Goal: Task Accomplishment & Management: Manage account settings

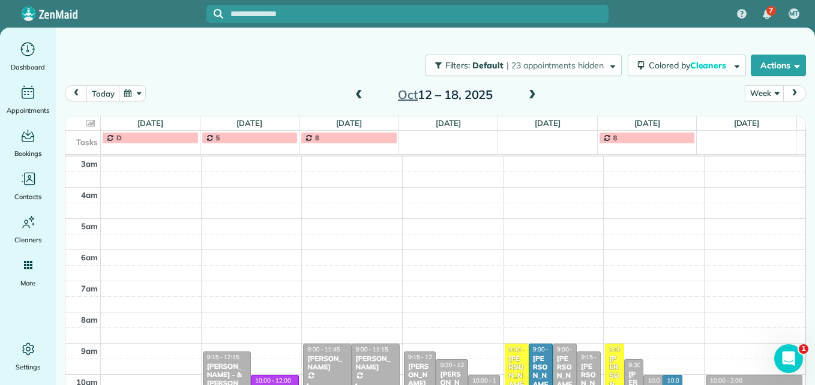
scroll to position [125, 0]
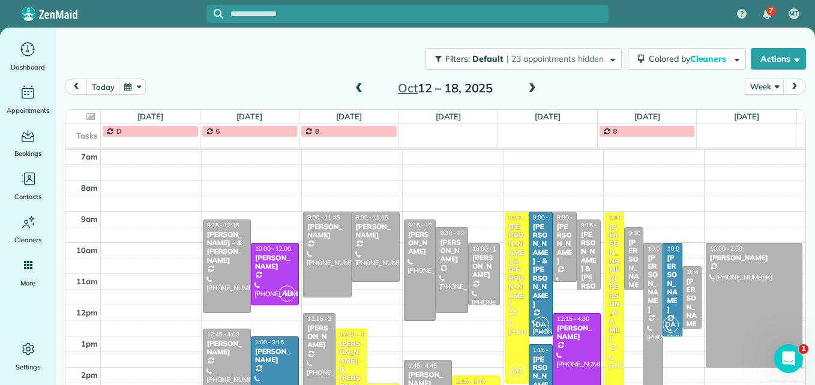
click at [530, 86] on span at bounding box center [532, 88] width 13 height 11
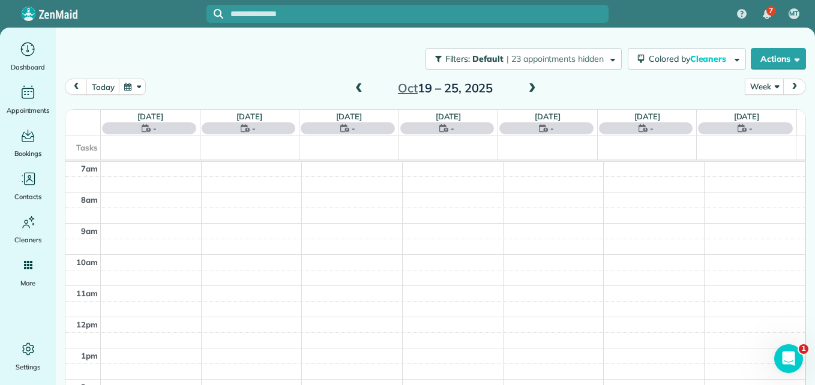
click at [530, 86] on span at bounding box center [532, 88] width 13 height 11
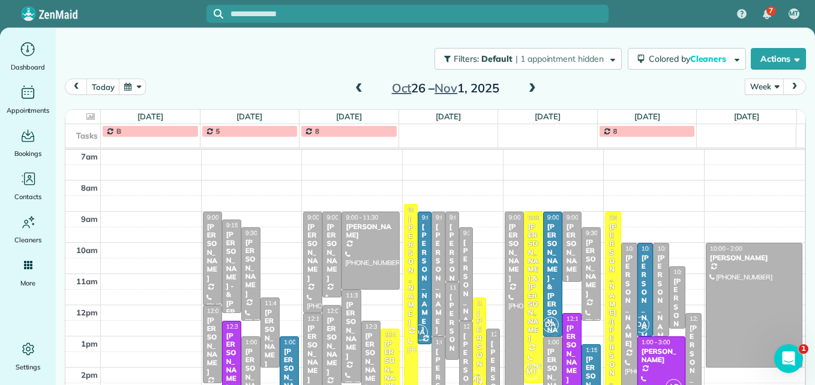
click at [352, 92] on span at bounding box center [358, 88] width 13 height 11
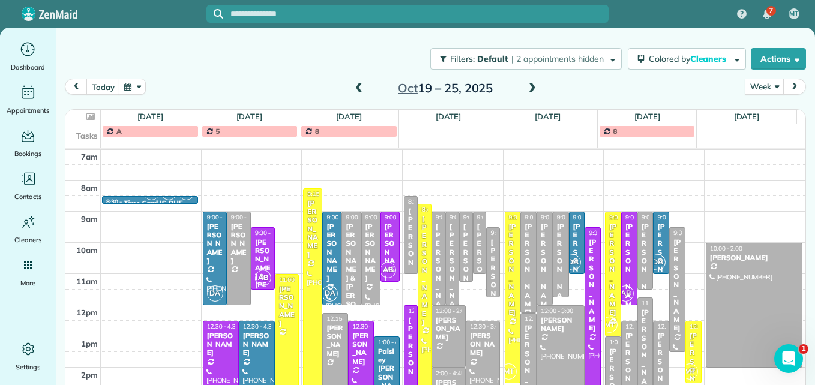
click at [352, 88] on span at bounding box center [358, 88] width 13 height 11
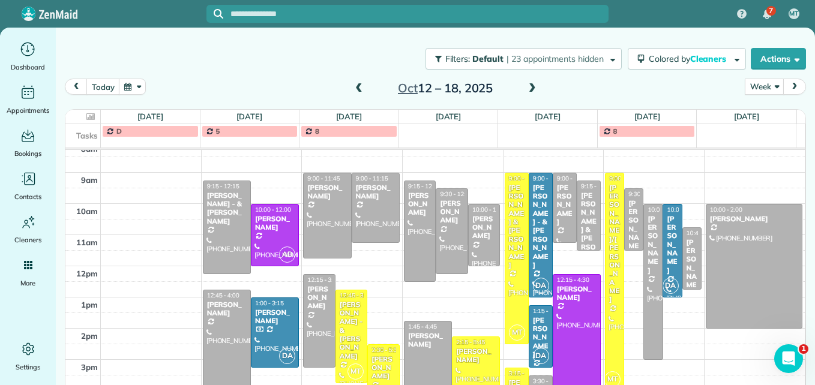
scroll to position [186, 0]
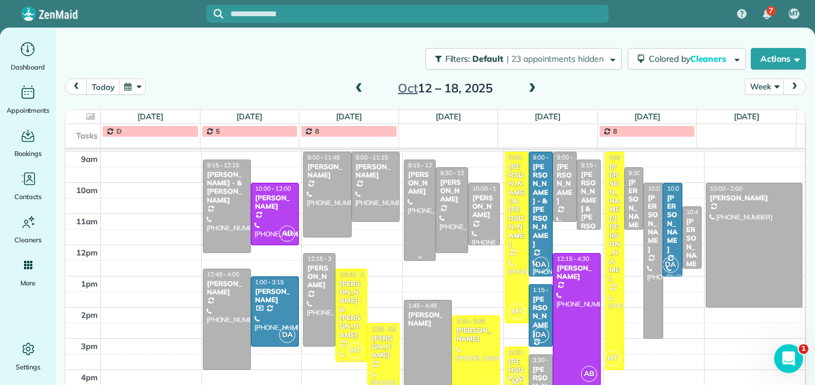
click at [407, 237] on div at bounding box center [420, 210] width 31 height 100
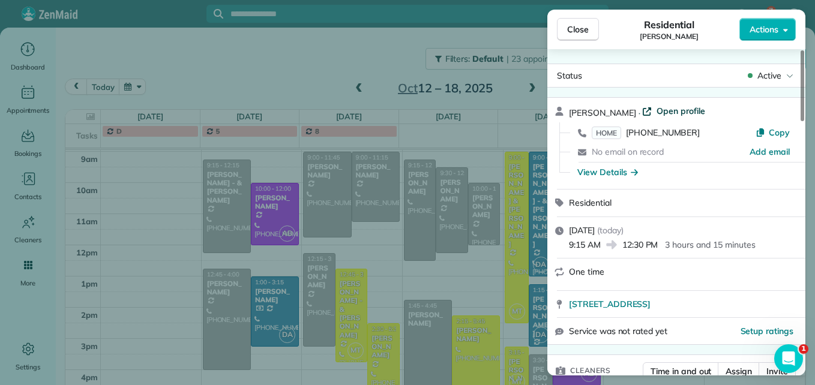
click at [665, 114] on span "Open profile" at bounding box center [681, 111] width 49 height 12
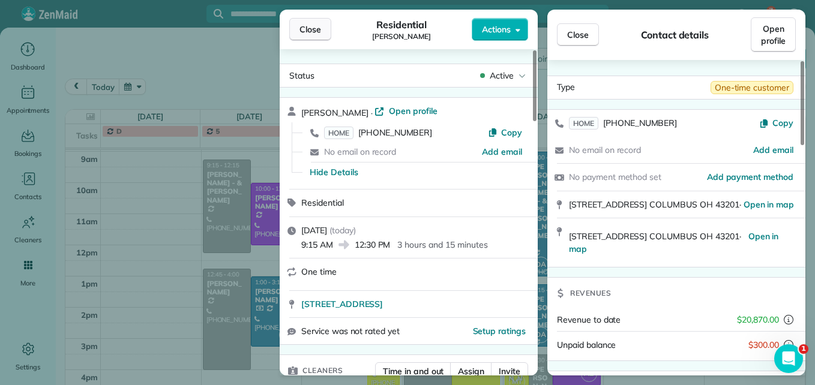
click at [305, 28] on span "Close" at bounding box center [311, 29] width 22 height 12
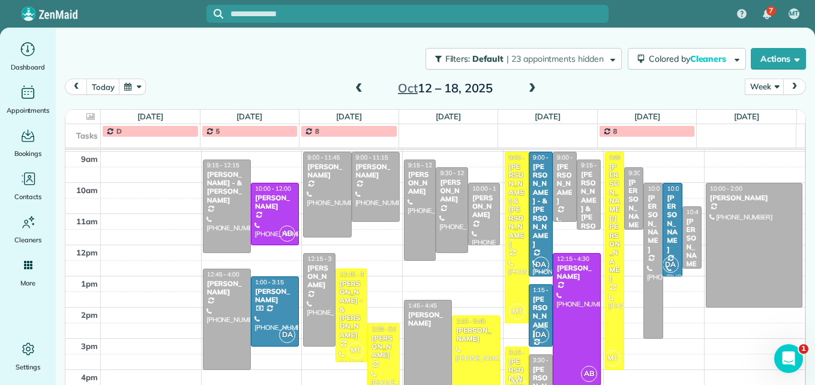
click at [529, 89] on span at bounding box center [532, 88] width 13 height 11
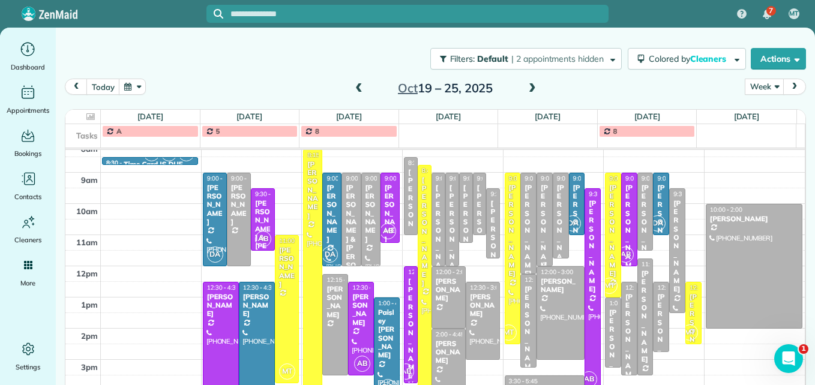
scroll to position [186, 0]
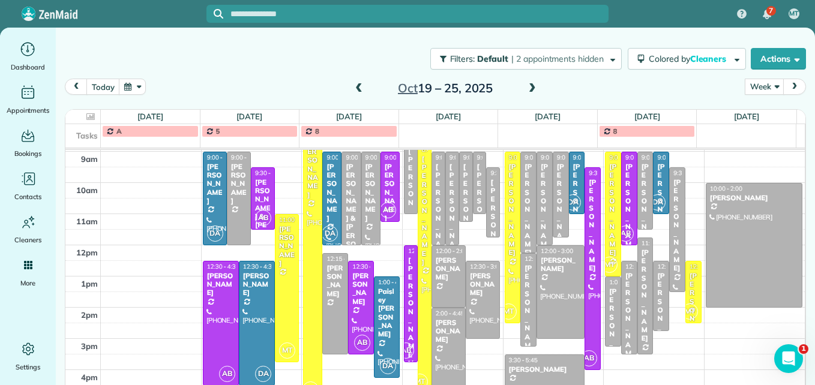
click at [355, 93] on span at bounding box center [358, 88] width 13 height 11
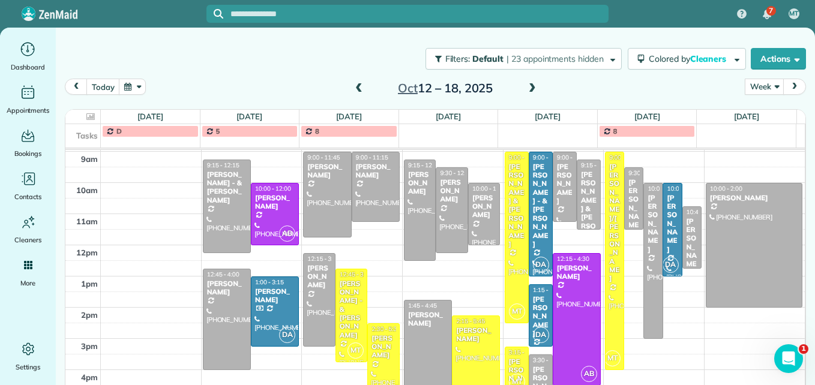
click at [581, 199] on div "[PERSON_NAME] & [PERSON_NAME]" at bounding box center [589, 214] width 17 height 86
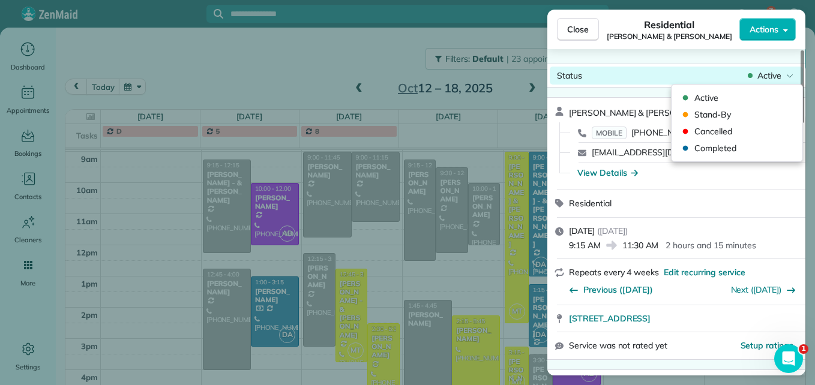
click at [761, 74] on span "Active" at bounding box center [770, 76] width 24 height 12
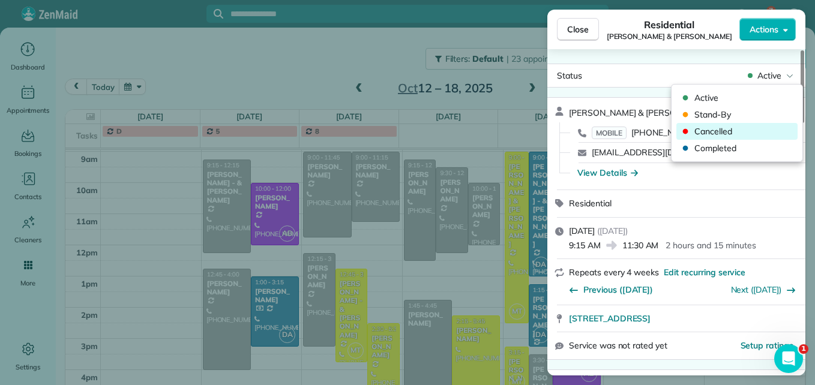
click at [740, 131] on span "Cancelled" at bounding box center [745, 131] width 101 height 12
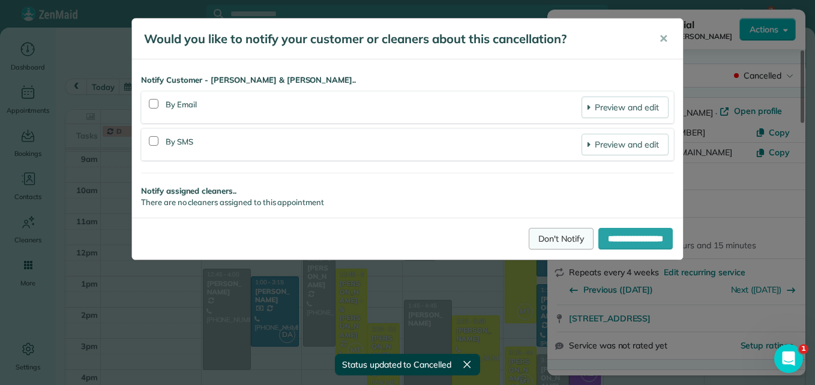
click at [553, 246] on link "Don't Notify" at bounding box center [561, 239] width 65 height 22
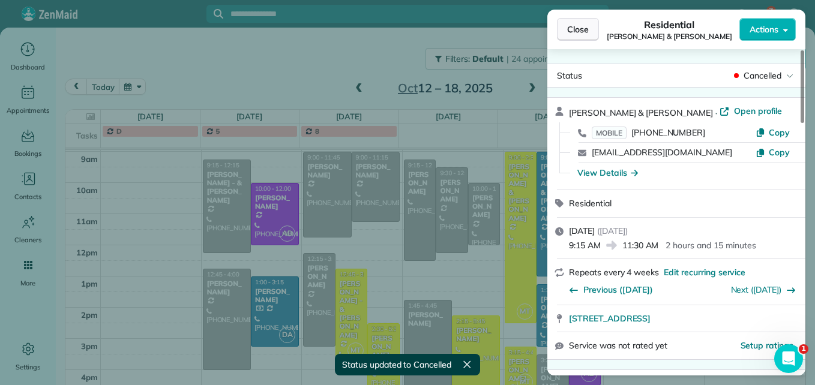
click at [578, 30] on span "Close" at bounding box center [578, 29] width 22 height 12
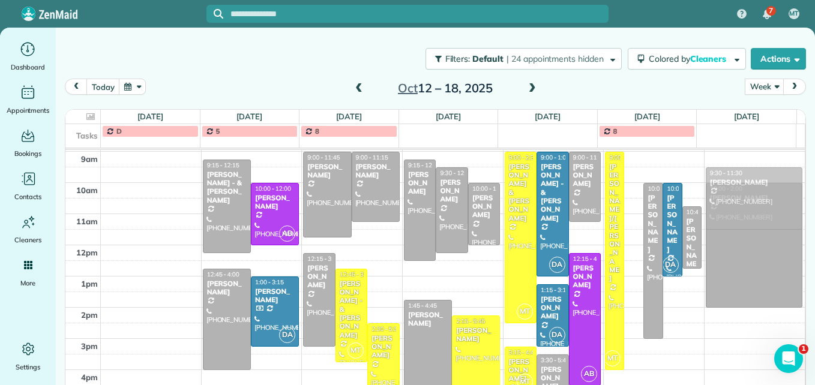
drag, startPoint x: 617, startPoint y: 208, endPoint x: 702, endPoint y: 207, distance: 85.3
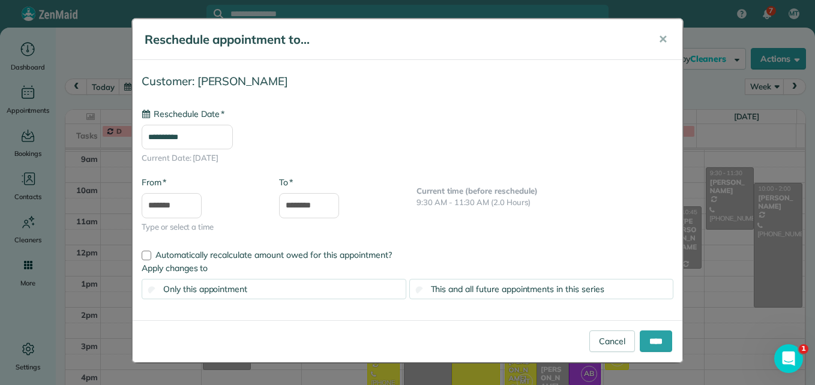
click at [178, 138] on input "**********" at bounding box center [187, 137] width 91 height 25
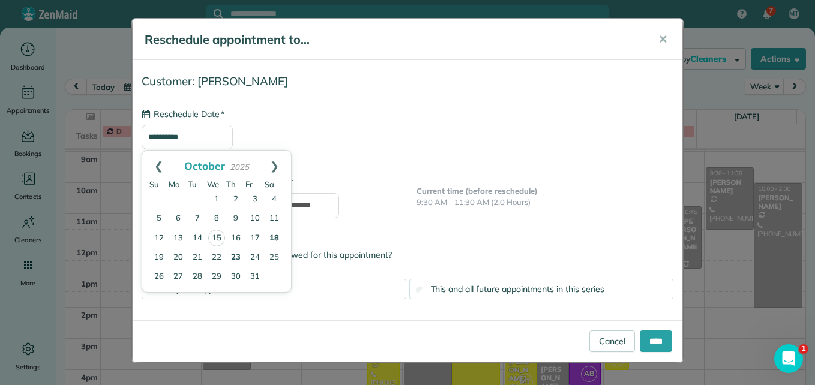
click at [239, 253] on link "23" at bounding box center [235, 258] width 19 height 19
type input "**********"
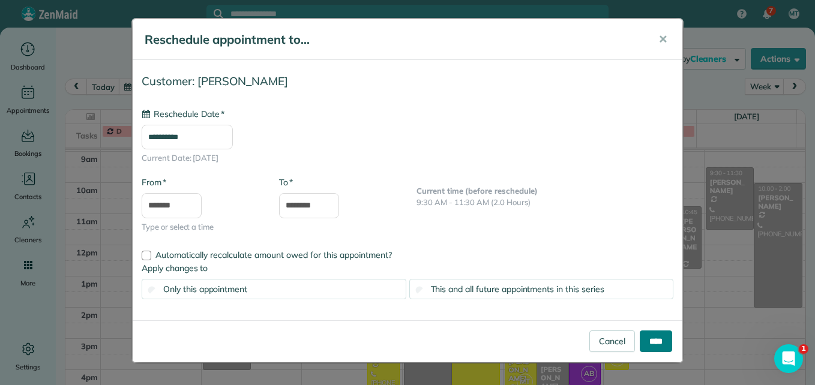
click at [644, 343] on input "****" at bounding box center [656, 342] width 32 height 22
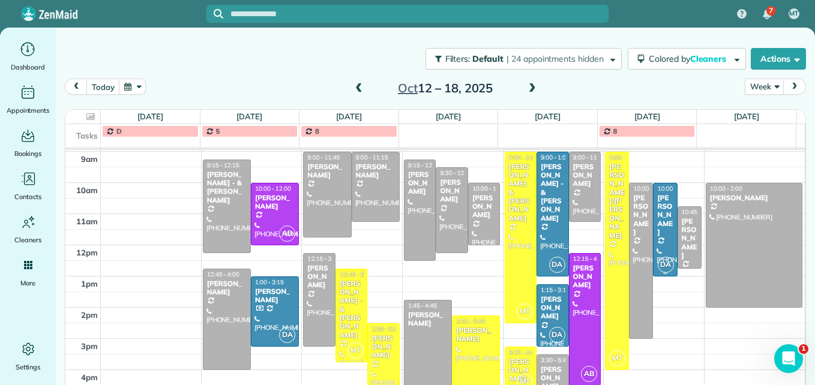
click at [657, 218] on div "[PERSON_NAME]" at bounding box center [665, 215] width 17 height 43
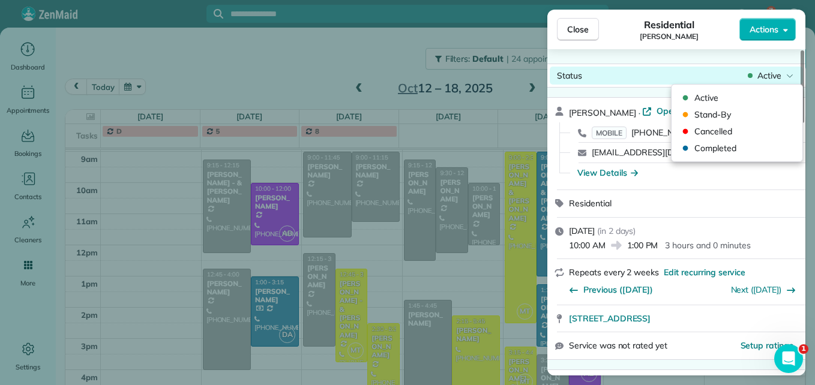
click at [756, 76] on div "Active" at bounding box center [771, 76] width 50 height 12
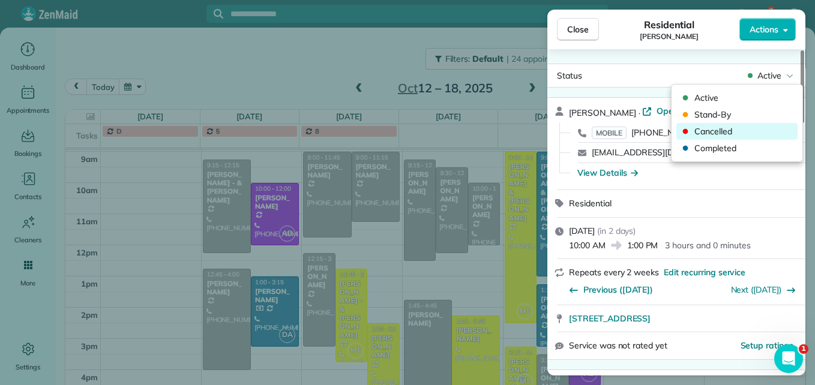
click at [725, 131] on span "Cancelled" at bounding box center [745, 131] width 101 height 12
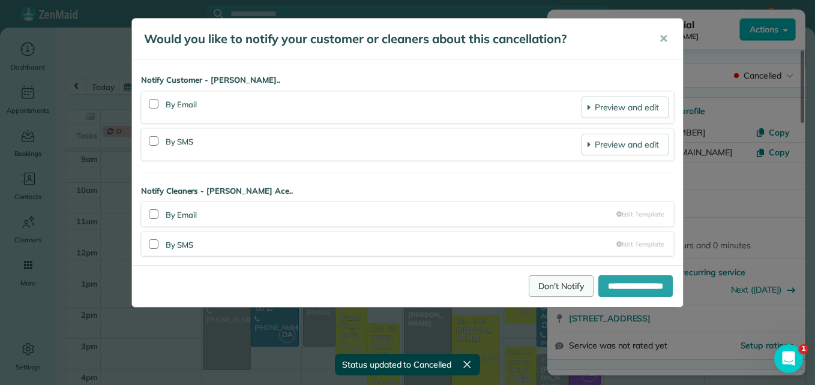
click at [529, 292] on link "Don't Notify" at bounding box center [561, 287] width 65 height 22
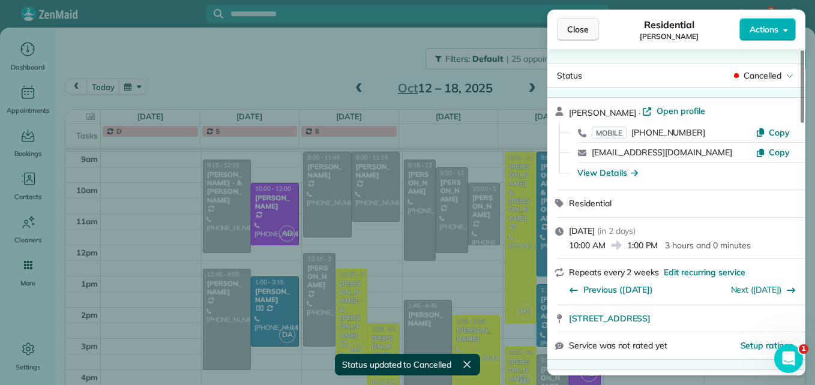
click at [562, 26] on button "Close" at bounding box center [578, 29] width 42 height 23
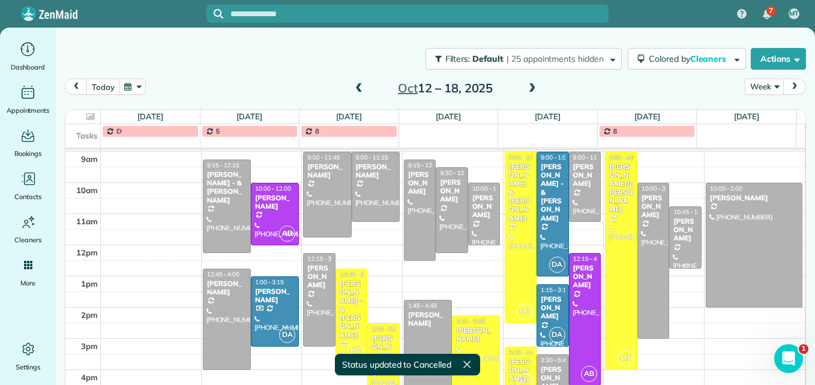
click at [672, 248] on div at bounding box center [685, 237] width 31 height 61
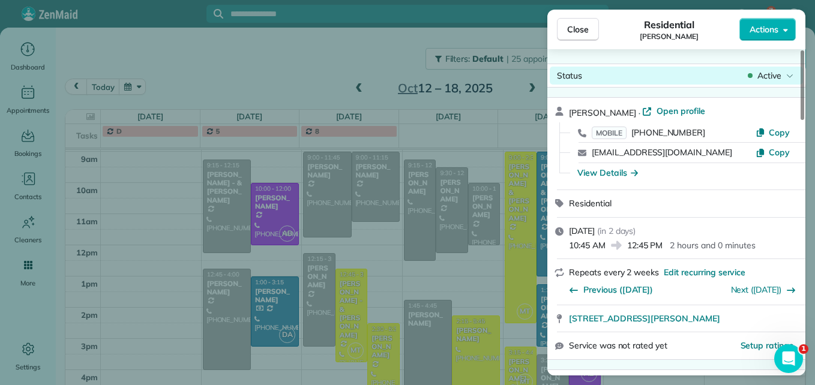
click at [763, 74] on span "Active" at bounding box center [770, 76] width 24 height 12
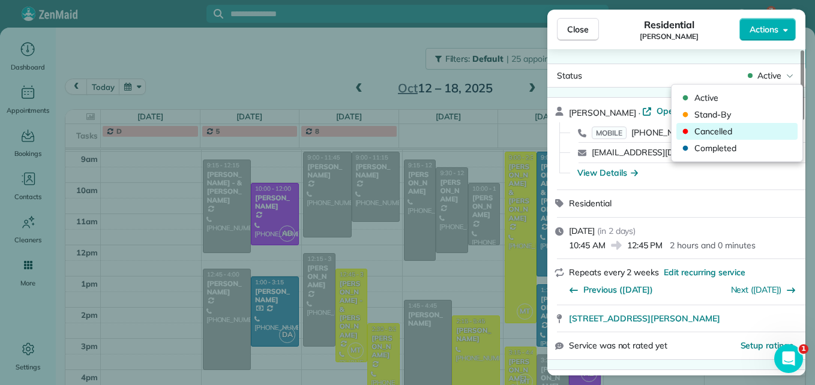
click at [727, 139] on div "Cancelled" at bounding box center [737, 131] width 121 height 17
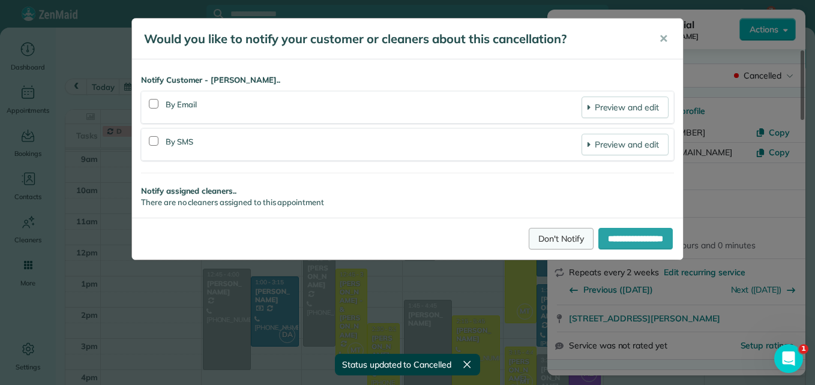
click at [529, 240] on link "Don't Notify" at bounding box center [561, 239] width 65 height 22
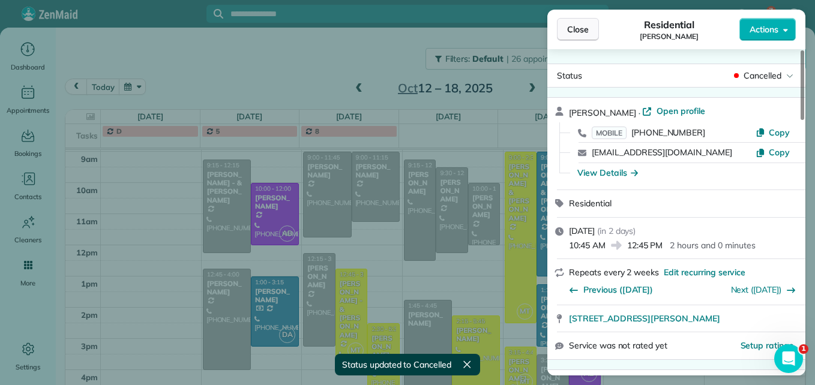
click at [581, 27] on span "Close" at bounding box center [578, 29] width 22 height 12
